Goal: Information Seeking & Learning: Find specific page/section

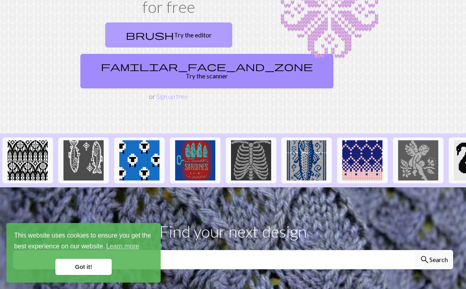
scroll to position [98, 0]
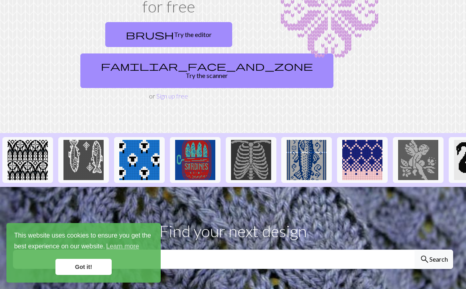
click at [93, 266] on link "Got it!" at bounding box center [83, 267] width 56 height 16
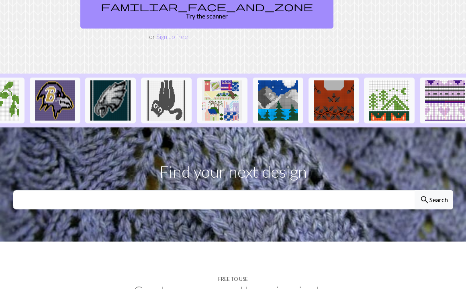
scroll to position [0, 928]
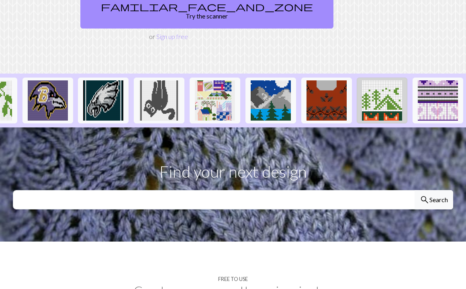
click at [252, 84] on img at bounding box center [382, 100] width 40 height 40
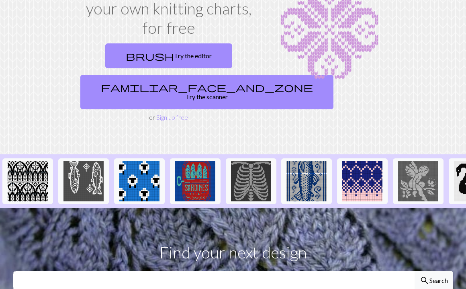
scroll to position [117, 0]
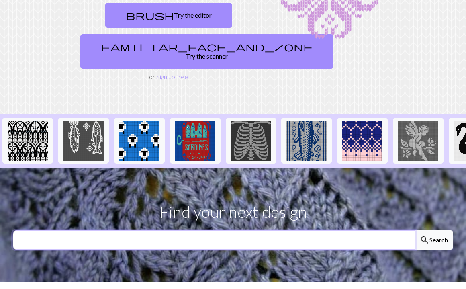
click at [83, 230] on input "text" at bounding box center [214, 239] width 402 height 19
type input "over the garden wall"
click at [252, 230] on button "search Search" at bounding box center [433, 239] width 39 height 19
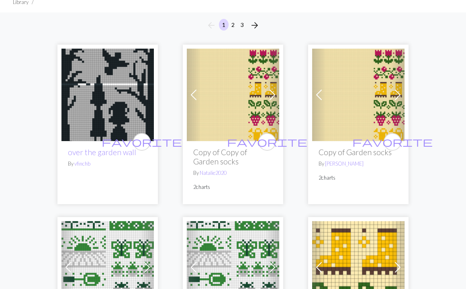
scroll to position [77, 0]
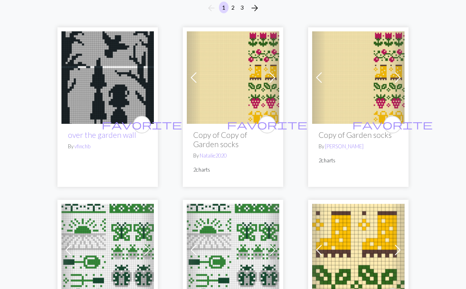
click at [133, 61] on img at bounding box center [107, 77] width 92 height 92
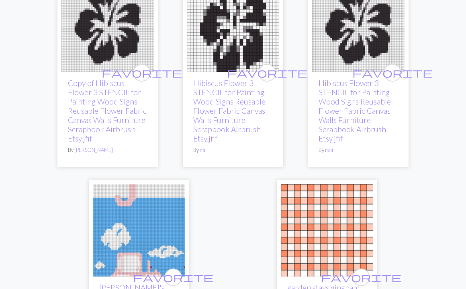
scroll to position [2872, 0]
